Goal: Information Seeking & Learning: Learn about a topic

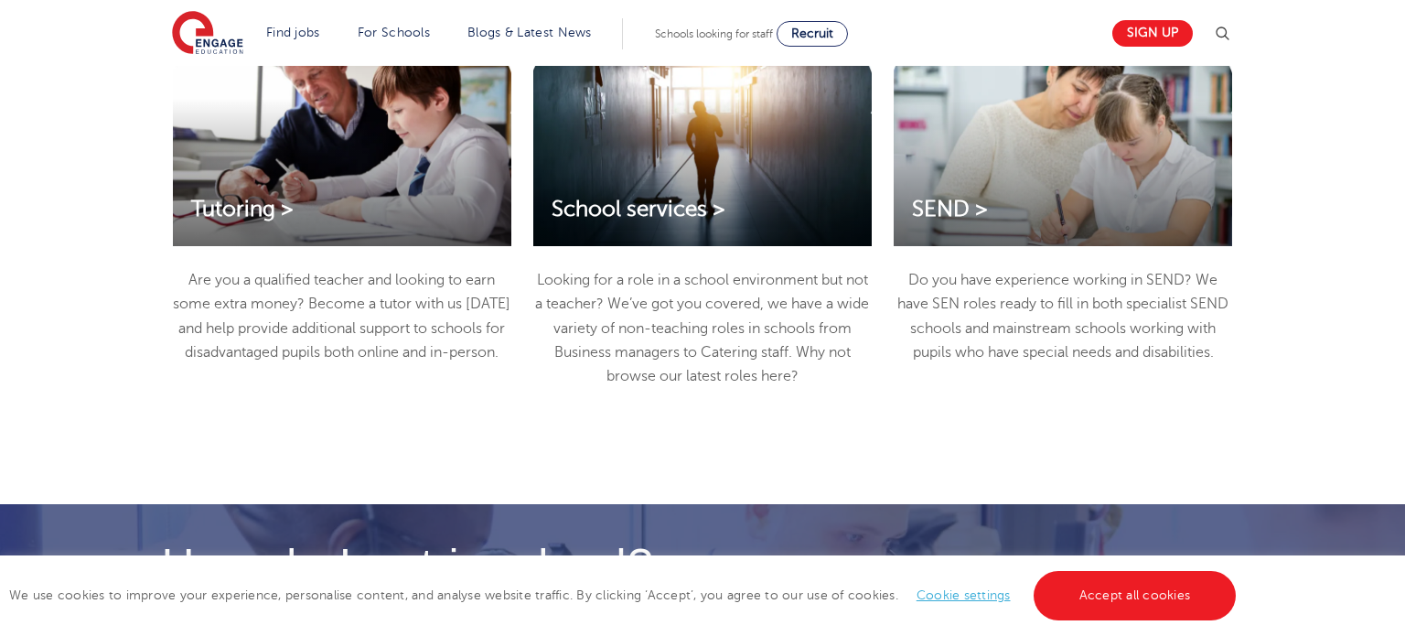
scroll to position [2525, 0]
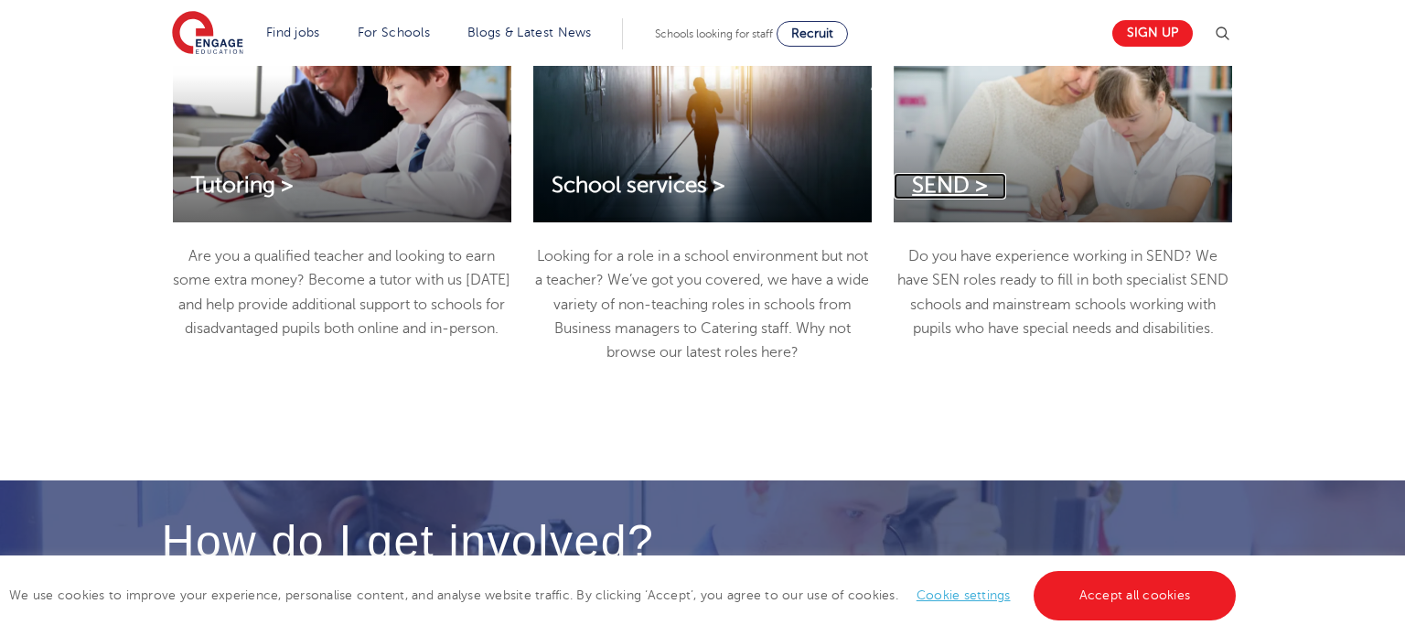
click at [961, 186] on span "SEND >" at bounding box center [950, 185] width 76 height 25
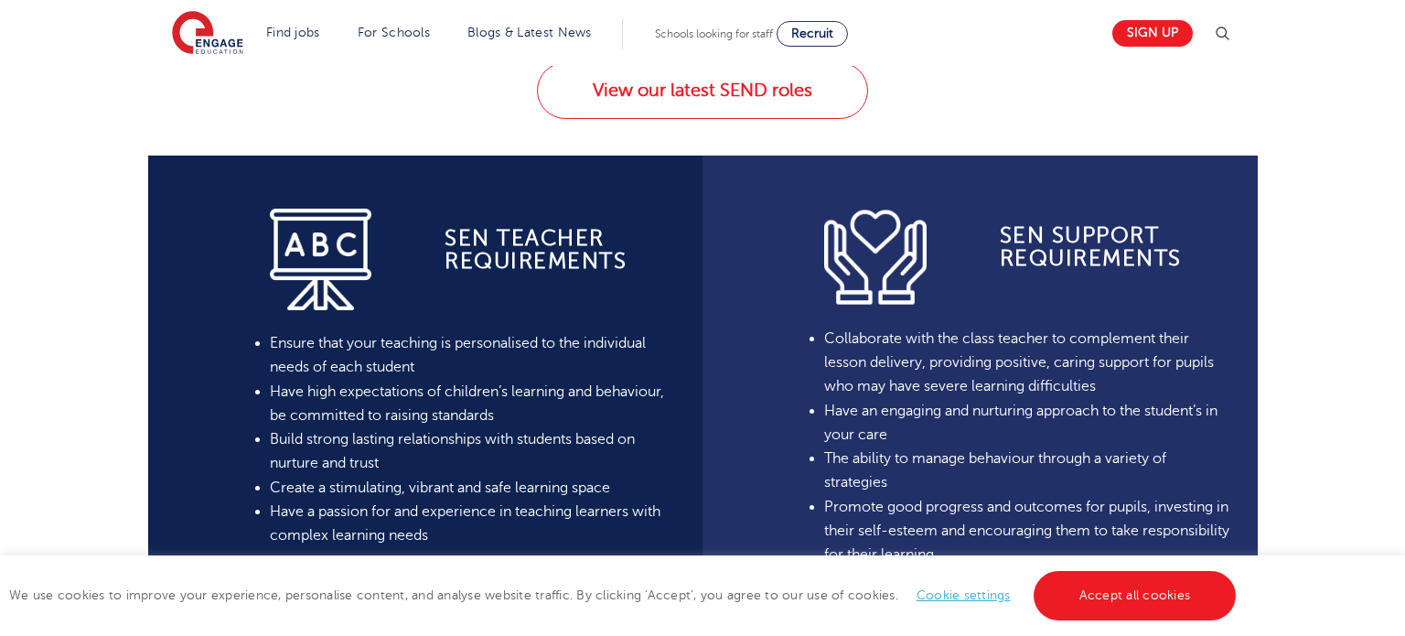
scroll to position [1258, 0]
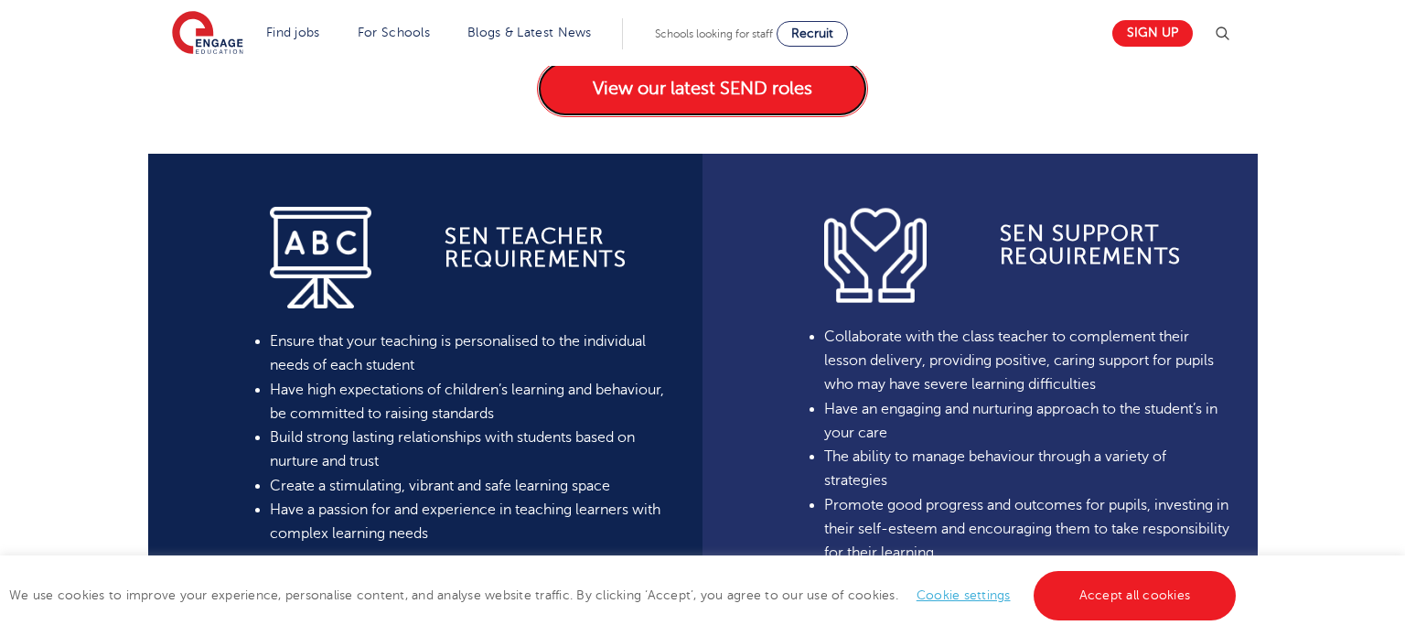
click at [802, 102] on link "View our latest SEND roles" at bounding box center [702, 88] width 331 height 57
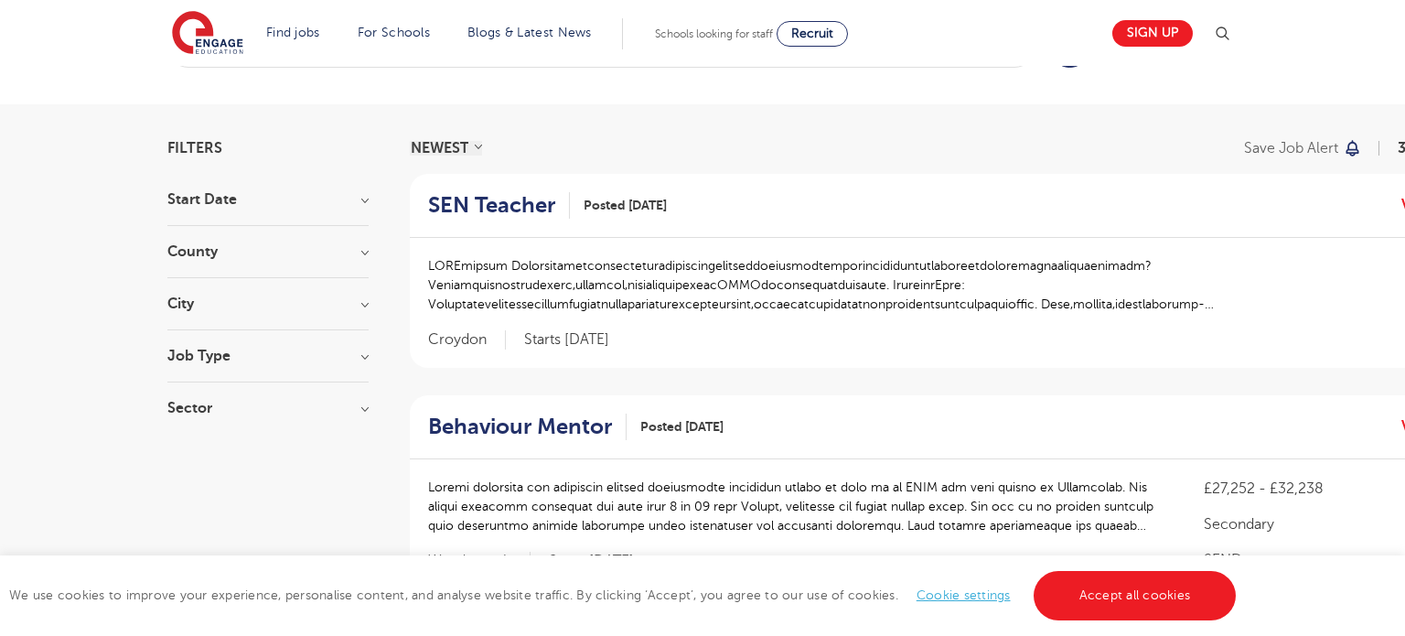
scroll to position [83, 0]
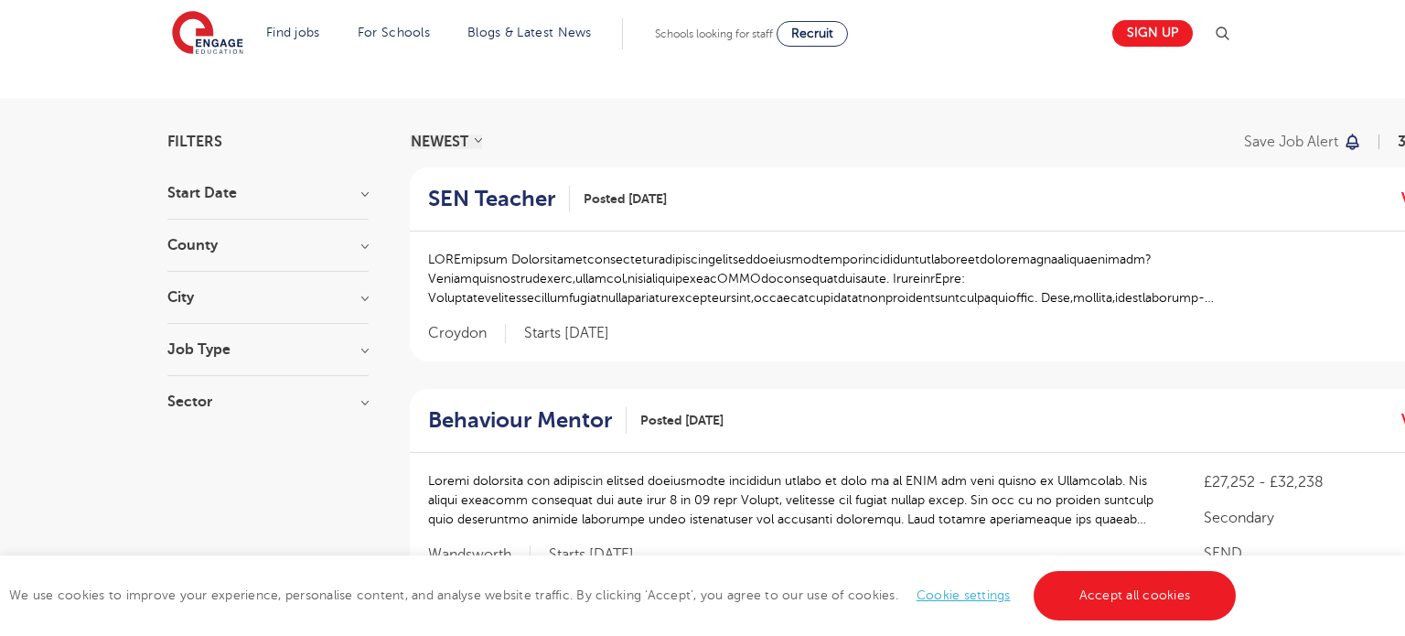
click at [341, 261] on div "County Leeds 16 Hertfordshire 4 Calderdale 2 Croydon 2 Islington 2 Show more" at bounding box center [267, 255] width 201 height 34
click at [360, 257] on div "County Leeds 16 Hertfordshire 4 Calderdale 2 Croydon 2 Islington 2 Show more" at bounding box center [267, 255] width 201 height 34
click at [365, 249] on h3 "County" at bounding box center [267, 245] width 201 height 15
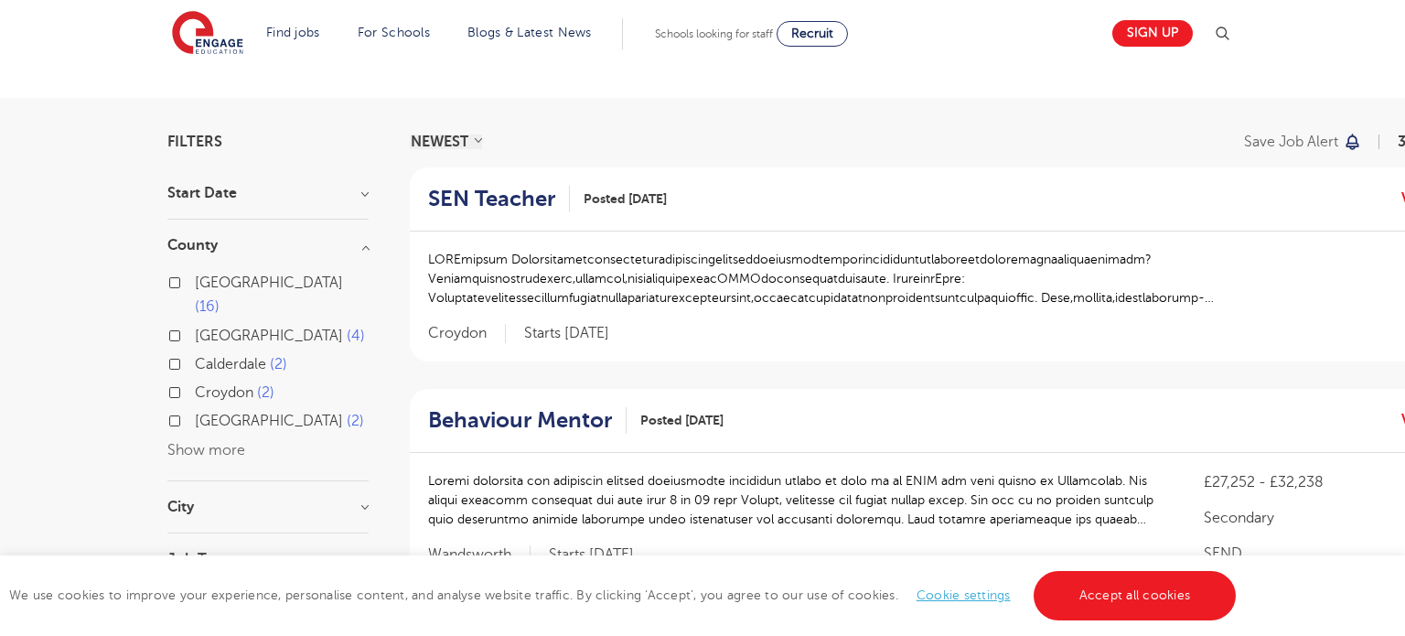
click at [215, 442] on button "Show more" at bounding box center [206, 450] width 78 height 16
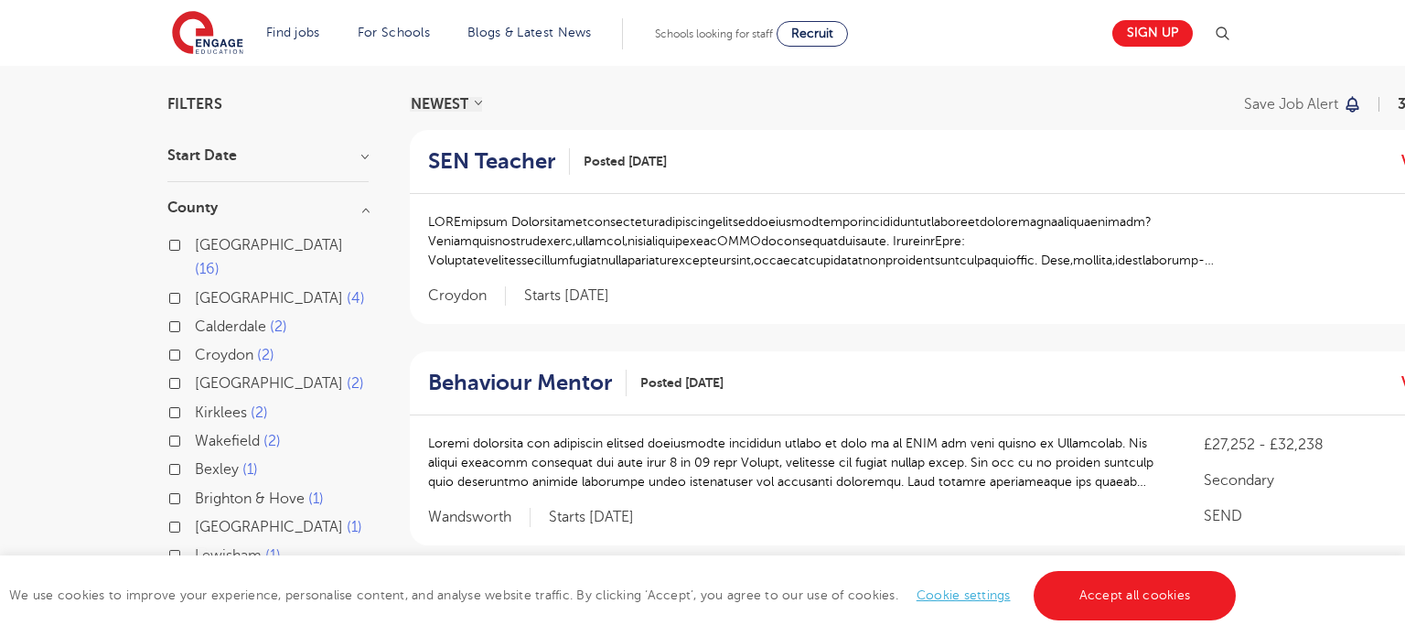
scroll to position [124, 0]
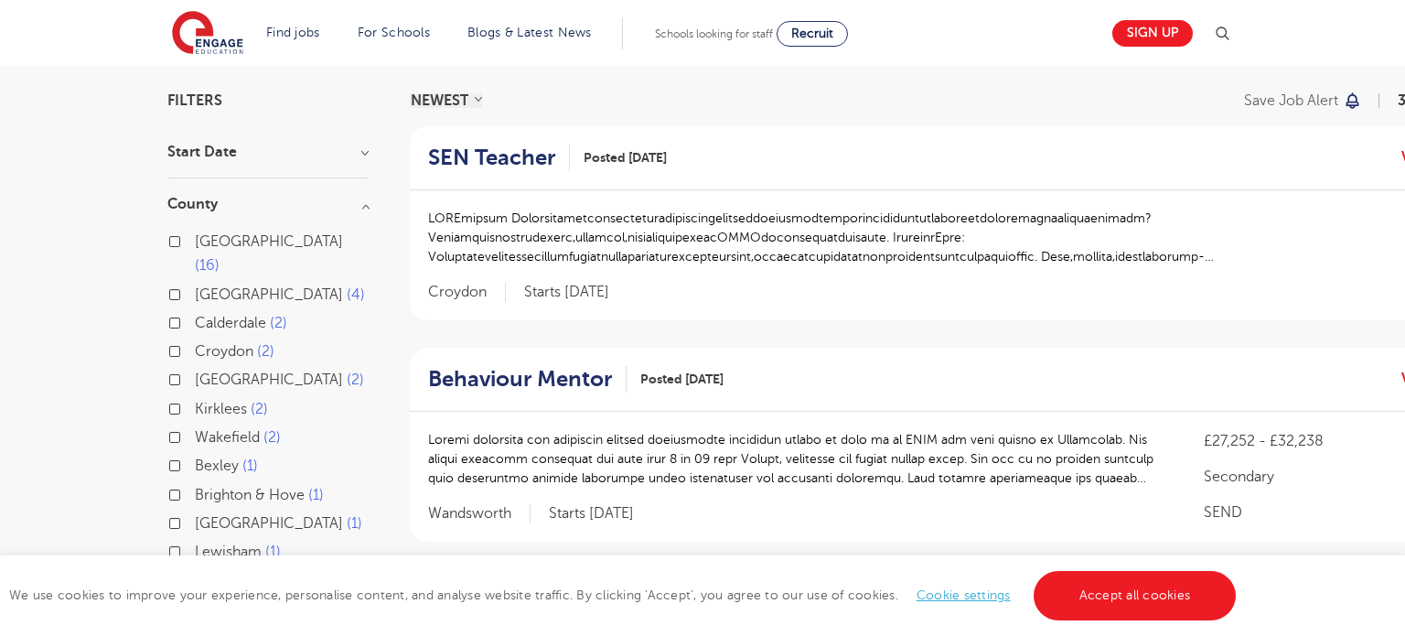
click at [233, 315] on span "Calderdale" at bounding box center [230, 323] width 71 height 16
click at [207, 315] on input "Calderdale 2" at bounding box center [201, 321] width 12 height 12
checkbox input "true"
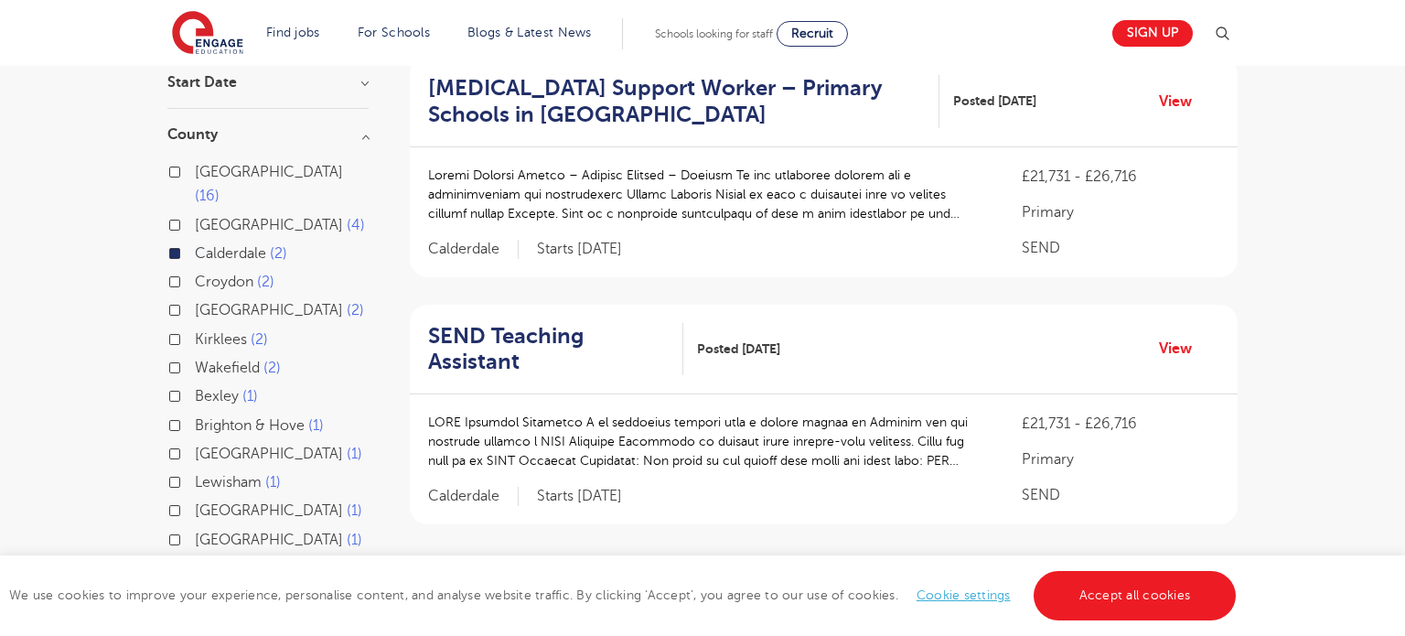
scroll to position [195, 0]
click at [251, 330] on span "2" at bounding box center [259, 338] width 17 height 16
click at [207, 330] on input "Kirklees 2" at bounding box center [201, 336] width 12 height 12
checkbox input "true"
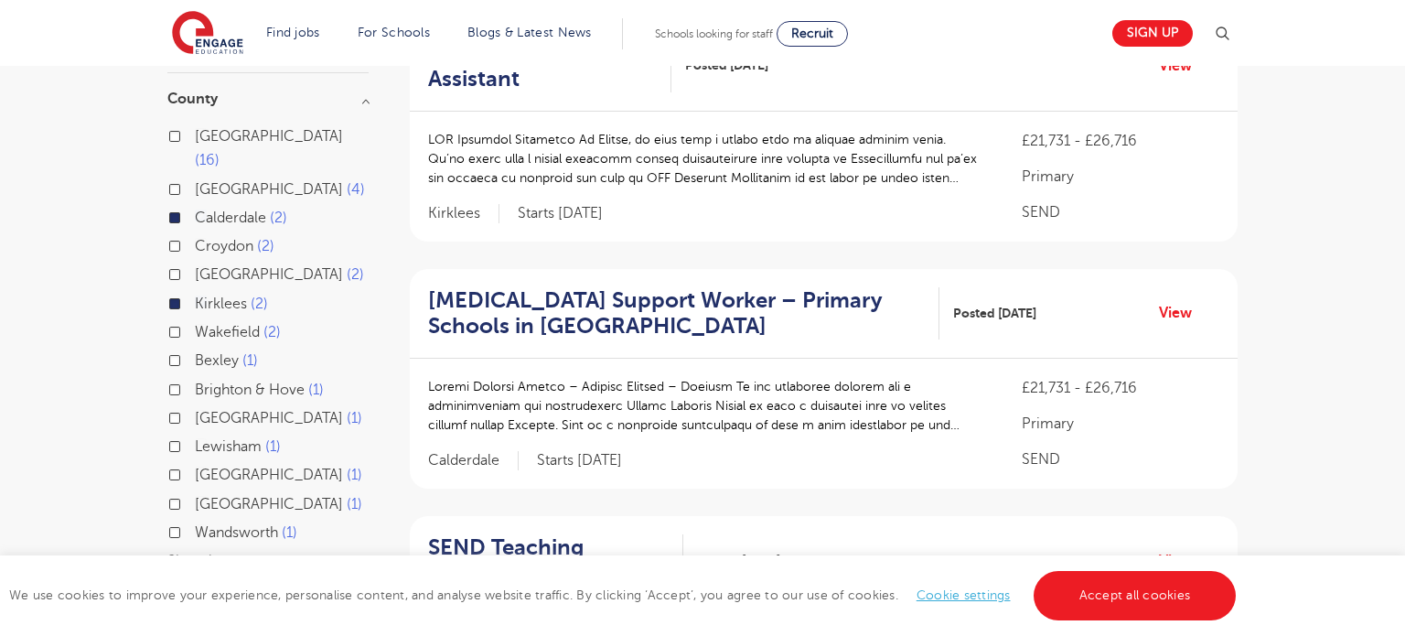
scroll to position [232, 0]
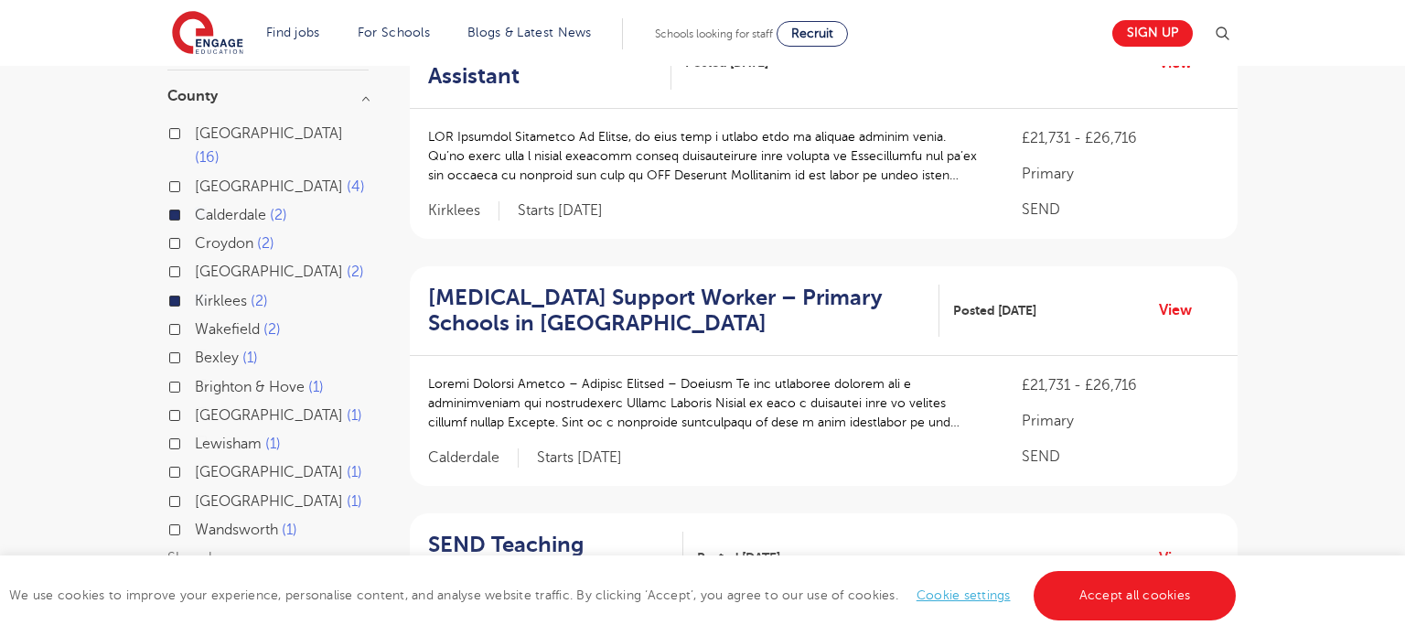
click at [260, 317] on label "Wakefield 2" at bounding box center [238, 329] width 86 height 24
click at [207, 321] on input "Wakefield 2" at bounding box center [201, 327] width 12 height 12
checkbox input "true"
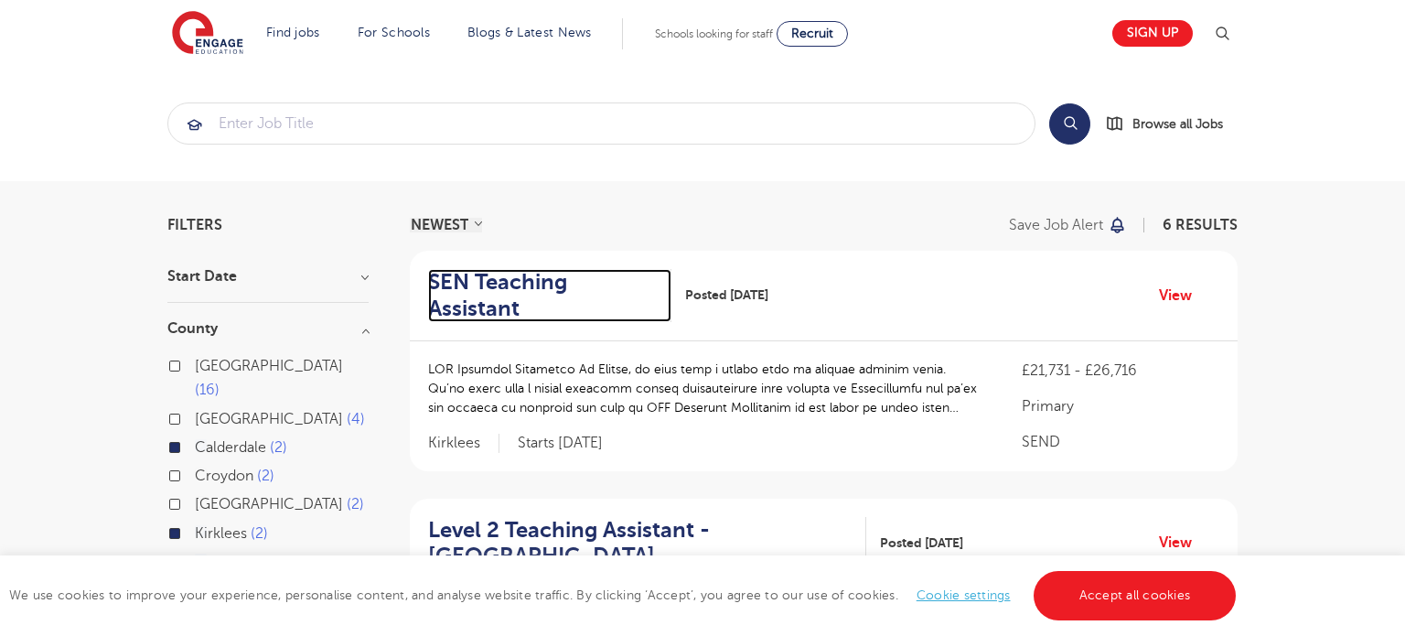
click at [572, 285] on h2 "SEN Teaching Assistant" at bounding box center [542, 295] width 229 height 53
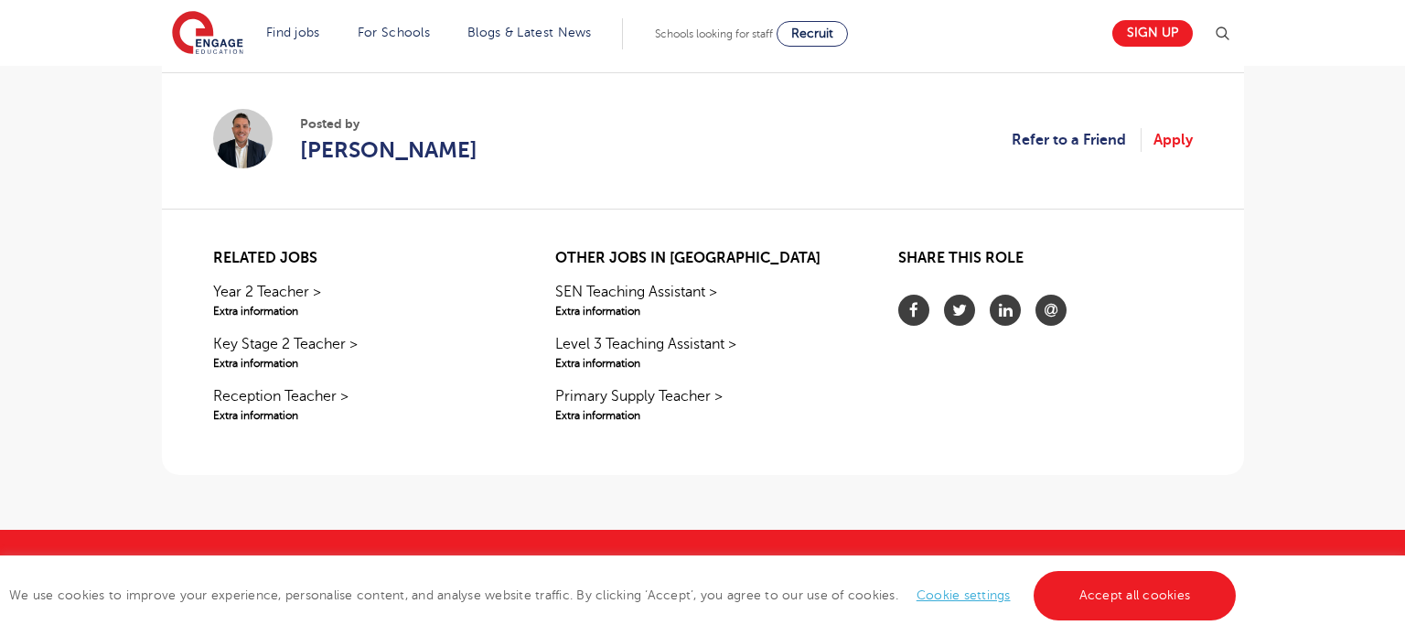
scroll to position [1119, 0]
